Goal: Register for event/course

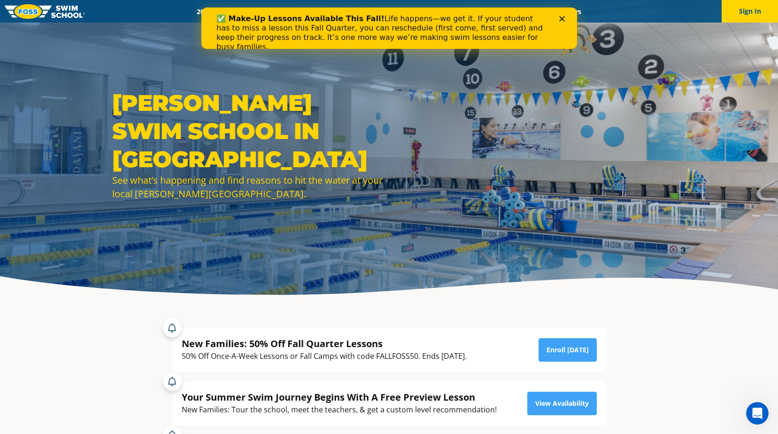
click at [561, 15] on div "✅ Make-Up Lessons Available This Fall! Life happens—we get it. If your student …" at bounding box center [389, 32] width 346 height 43
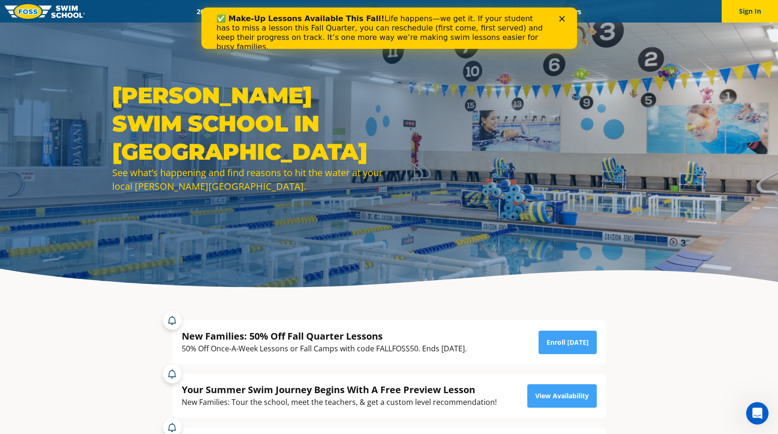
scroll to position [188, 0]
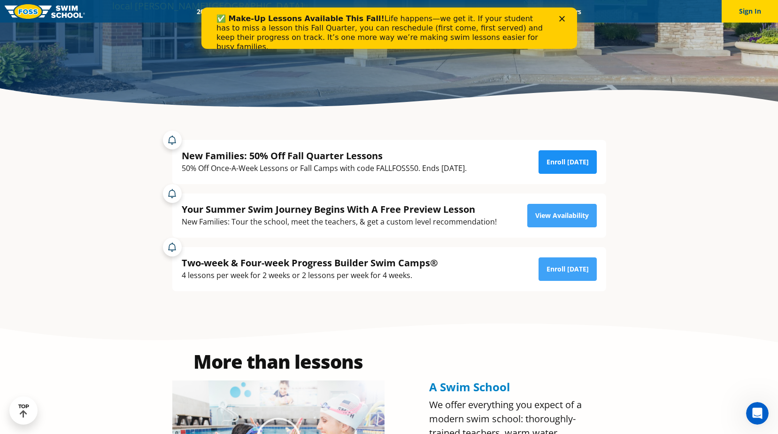
click at [558, 158] on link "Enroll [DATE]" at bounding box center [567, 161] width 58 height 23
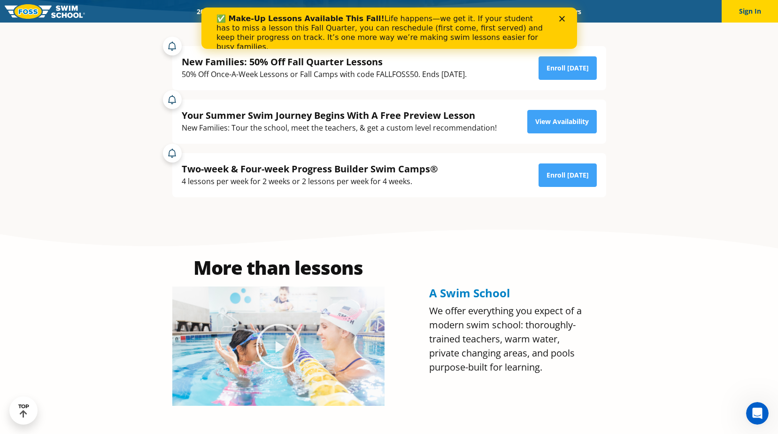
scroll to position [563, 0]
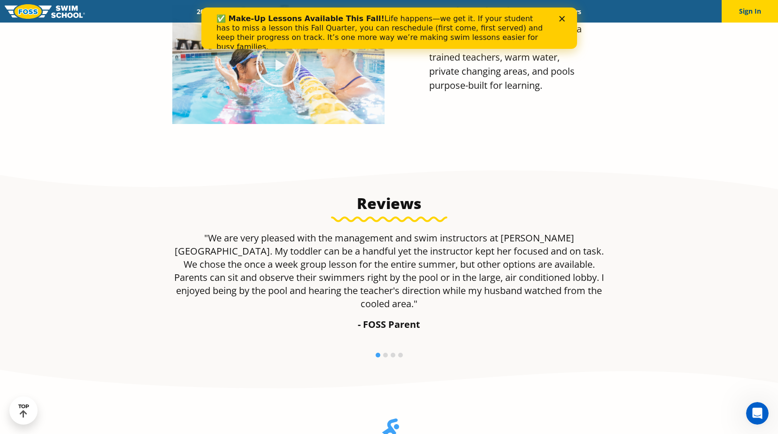
click at [560, 17] on polygon "Close" at bounding box center [562, 19] width 6 height 6
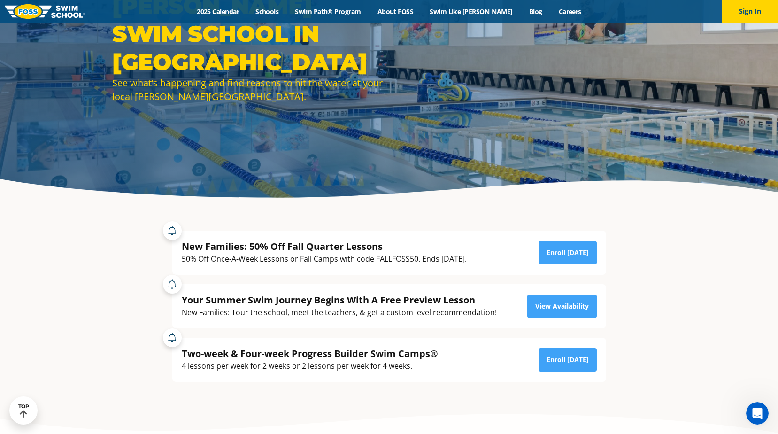
scroll to position [0, 0]
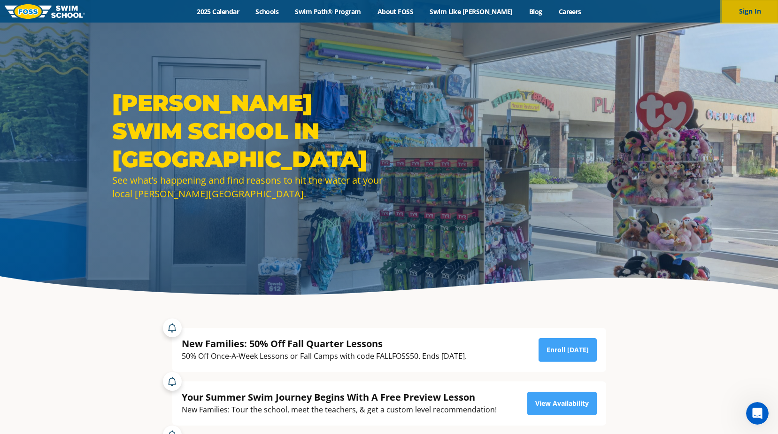
click at [746, 6] on button "Sign In" at bounding box center [750, 11] width 56 height 23
